Goal: Transaction & Acquisition: Download file/media

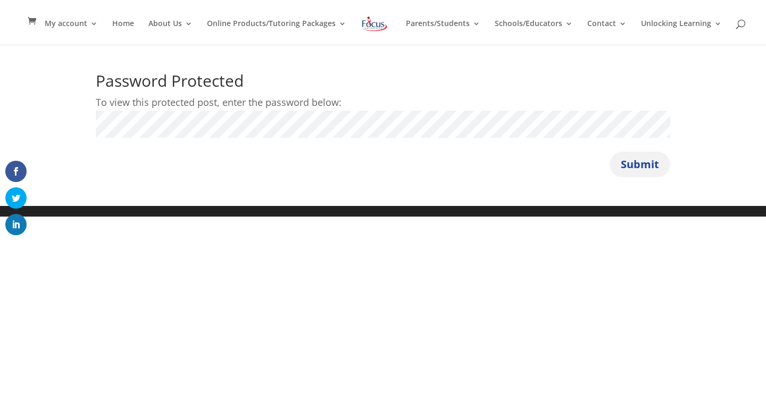
click at [634, 167] on button "Submit" at bounding box center [640, 165] width 61 height 26
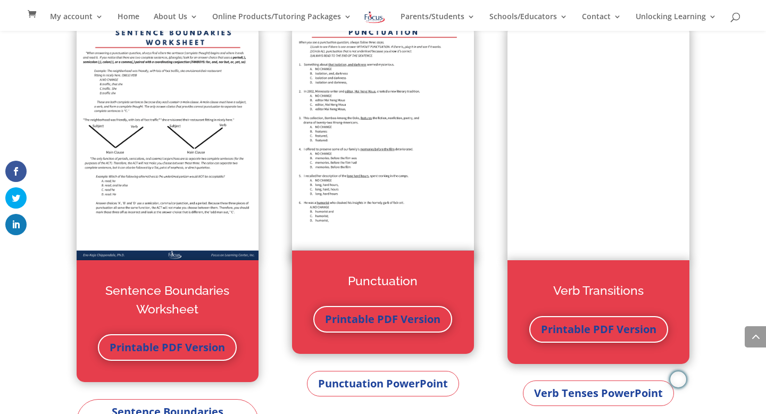
scroll to position [2164, 0]
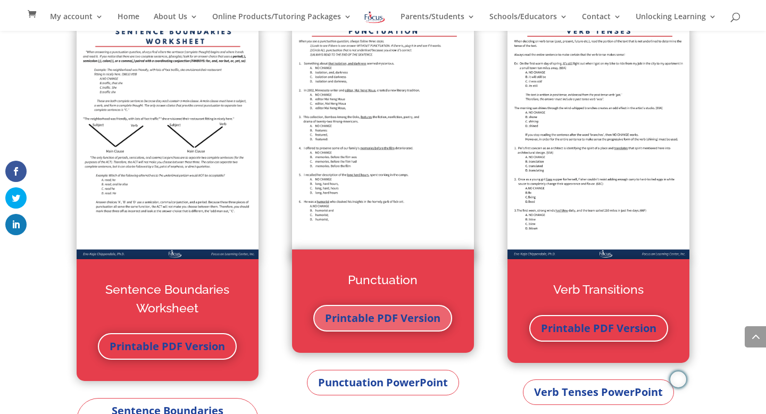
click at [379, 321] on link "Printable PDF Version" at bounding box center [382, 318] width 139 height 27
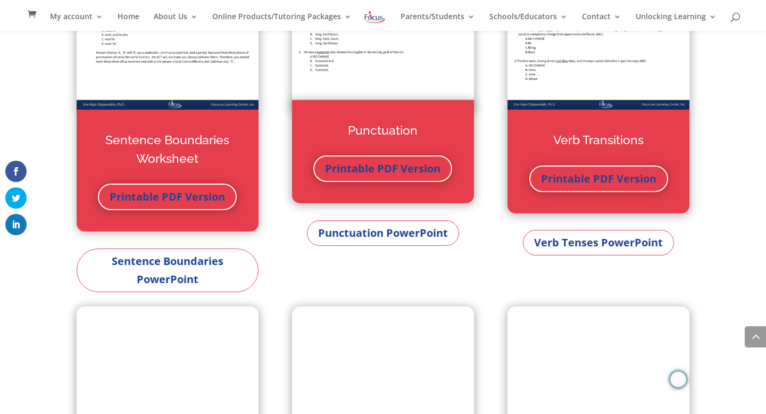
scroll to position [2323, 0]
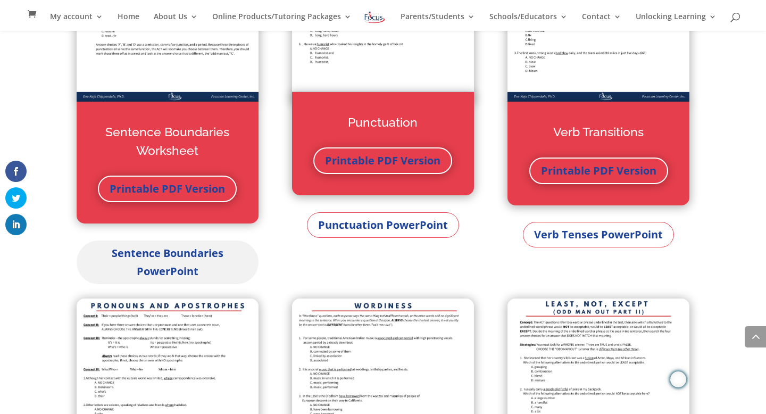
click at [174, 262] on link "Sentence Boundaries PowerPoint" at bounding box center [168, 263] width 182 height 44
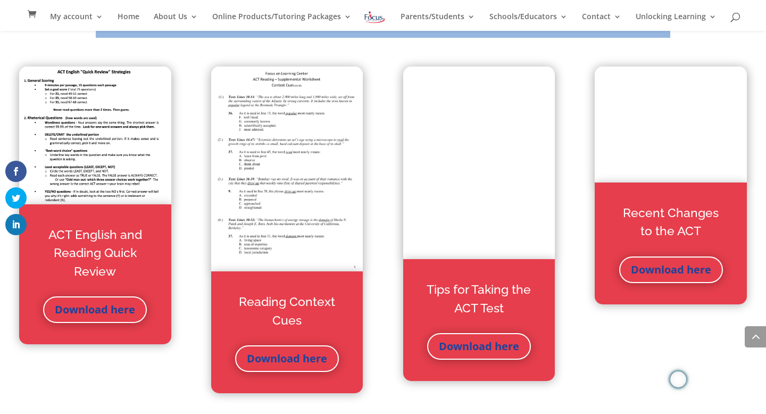
scroll to position [3086, 0]
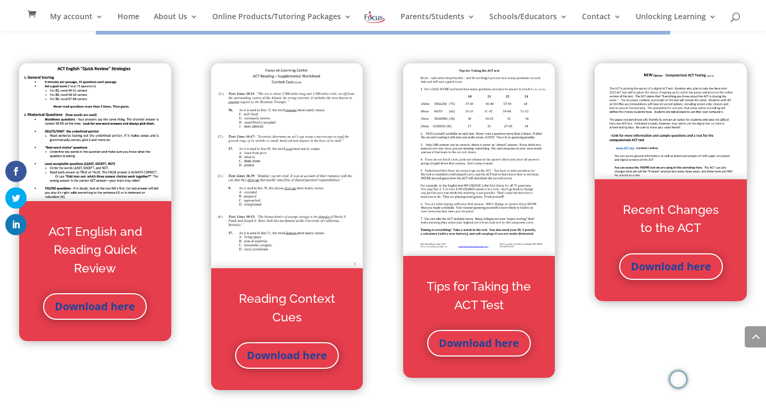
click at [100, 187] on img at bounding box center [95, 131] width 152 height 137
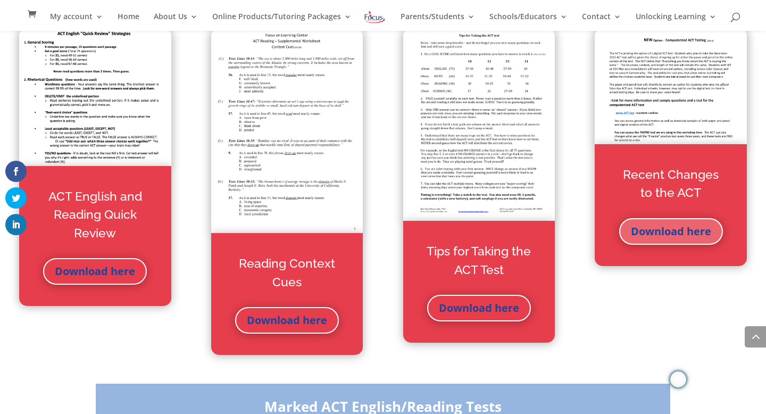
scroll to position [3120, 0]
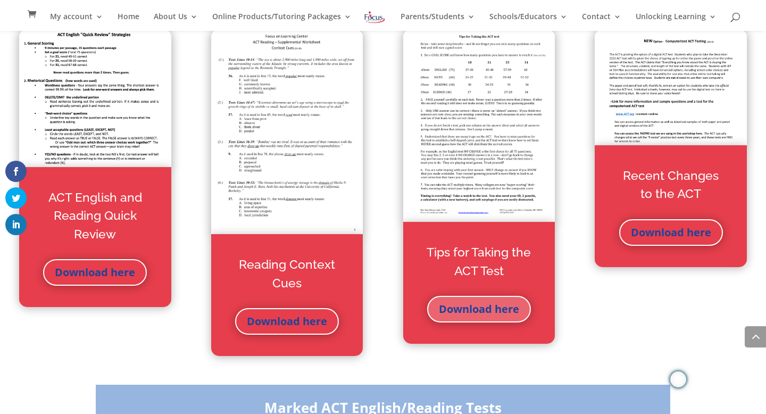
click at [481, 307] on link "Download here" at bounding box center [479, 309] width 104 height 27
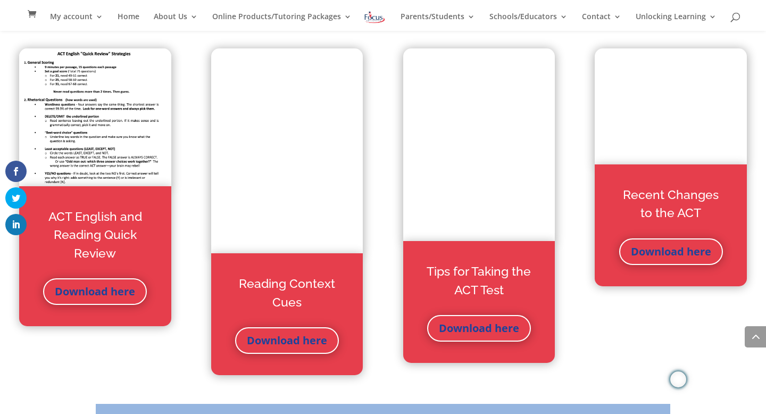
scroll to position [3098, 0]
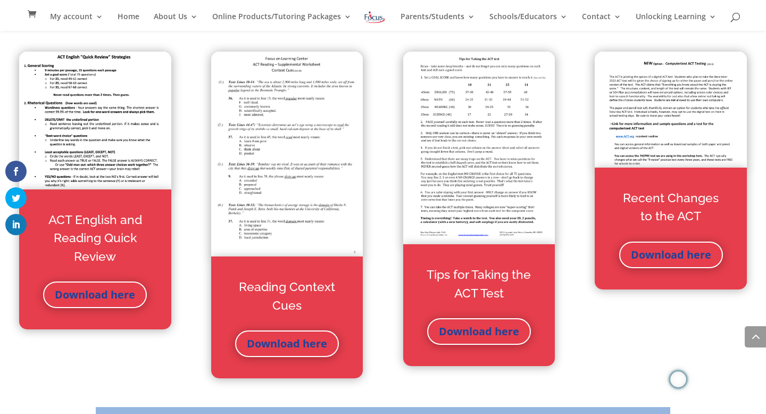
click at [97, 136] on img at bounding box center [95, 120] width 152 height 137
click at [95, 295] on link "Download here" at bounding box center [95, 295] width 104 height 27
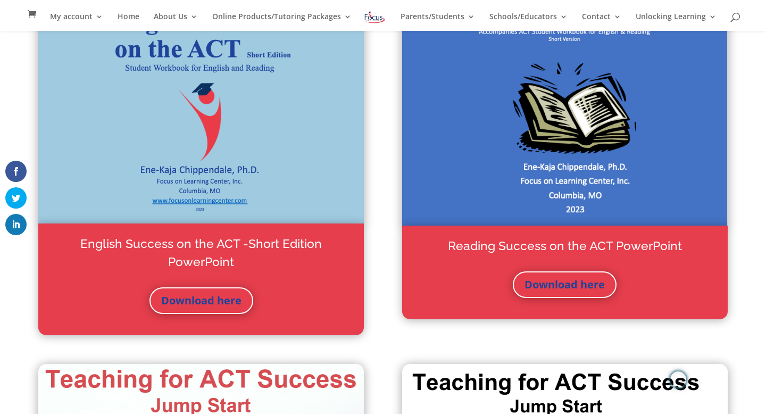
scroll to position [173, 0]
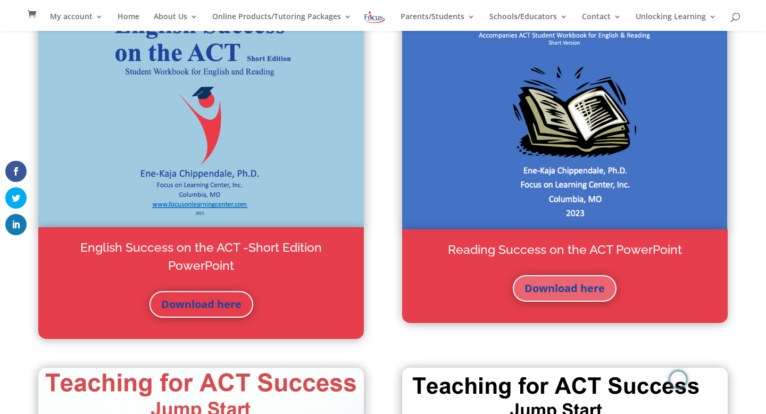
click at [551, 287] on link "Download here" at bounding box center [565, 288] width 104 height 27
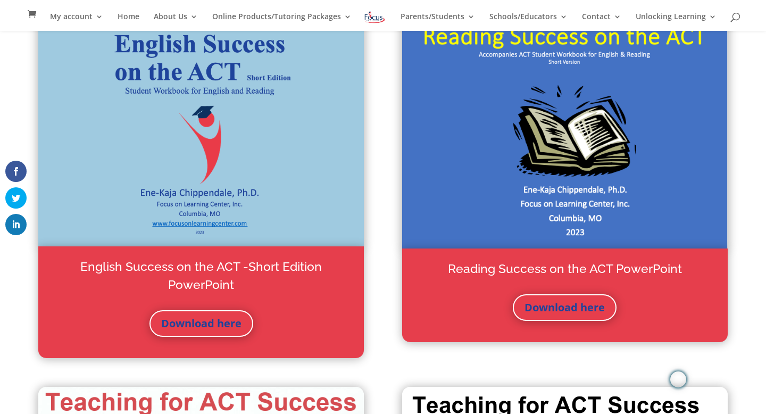
scroll to position [154, 0]
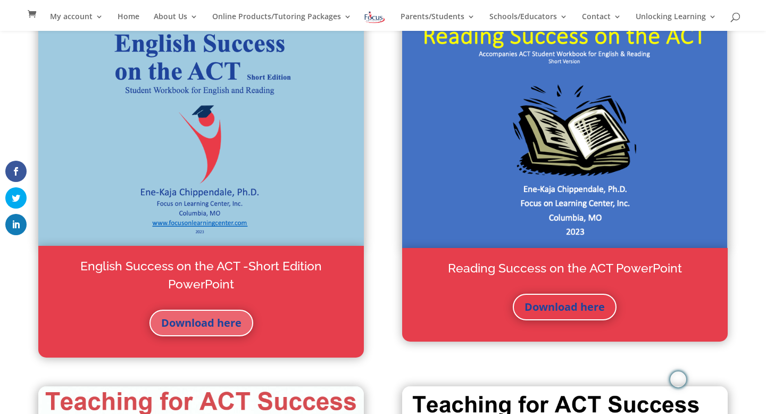
click at [201, 322] on link "Download here" at bounding box center [202, 323] width 104 height 27
